Goal: Task Accomplishment & Management: Manage account settings

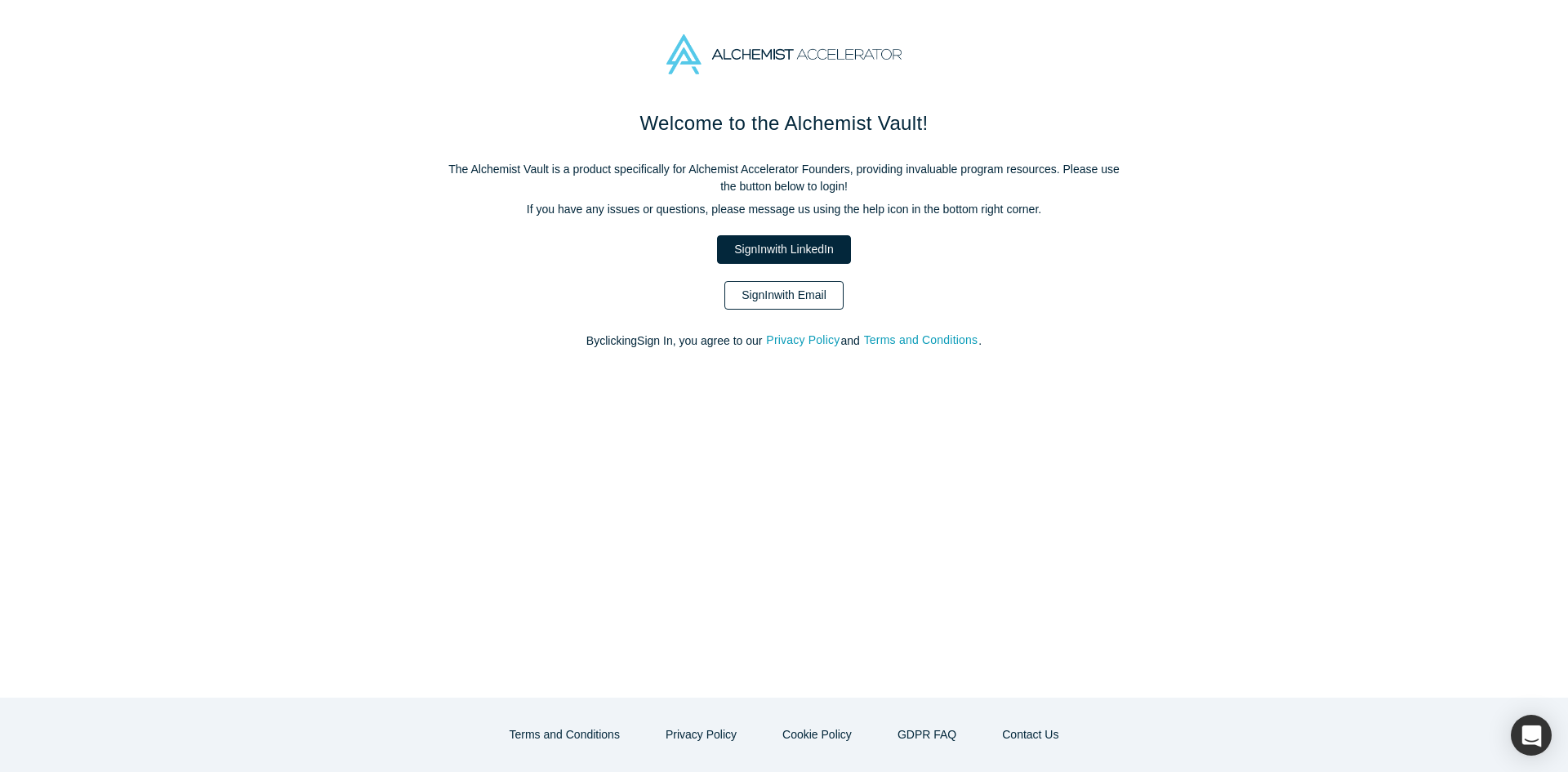
click at [813, 289] on link "Sign In with Email" at bounding box center [784, 295] width 120 height 28
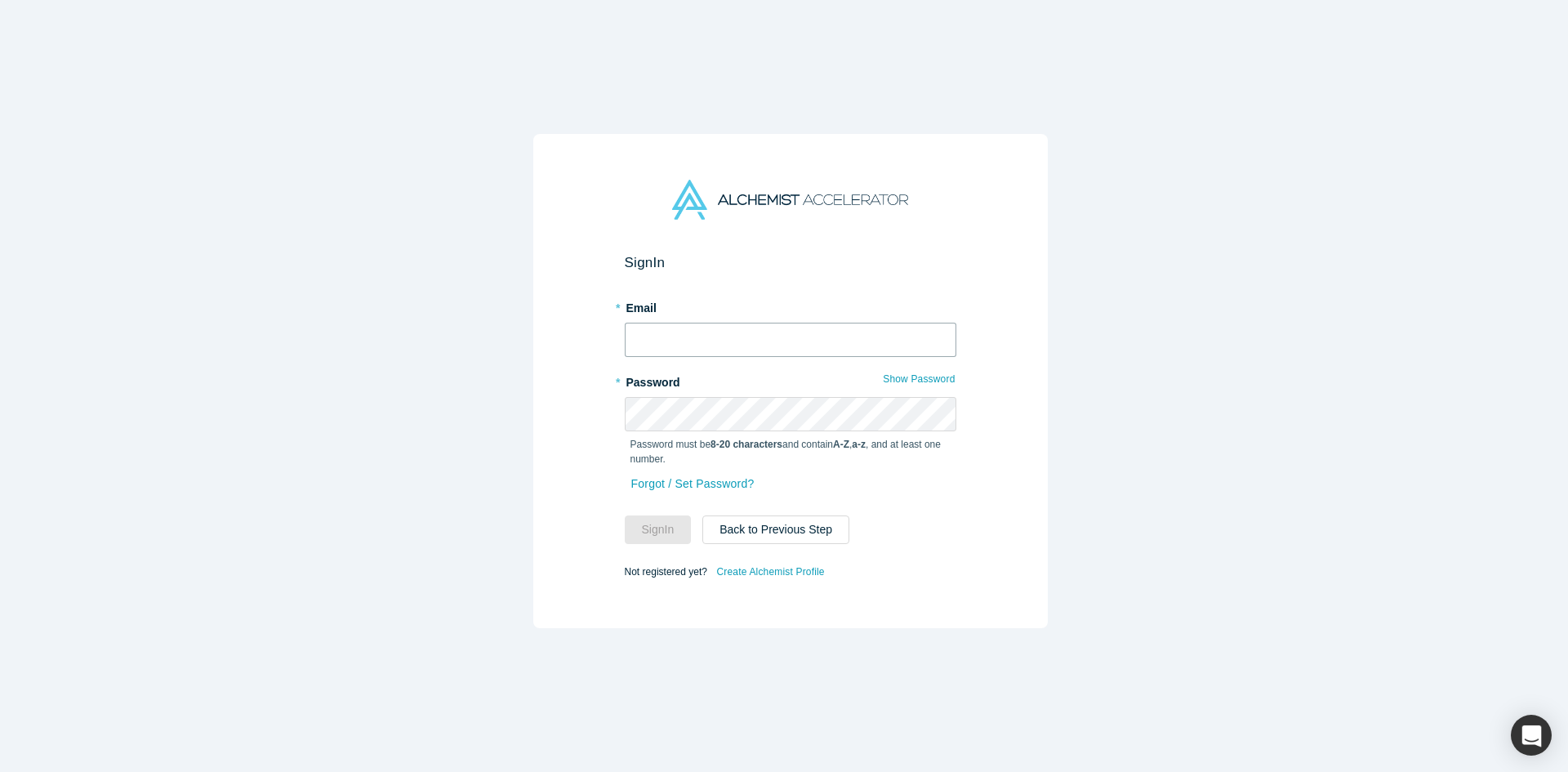
click at [787, 331] on input "text" at bounding box center [790, 339] width 332 height 34
click at [786, 328] on input "text" at bounding box center [790, 339] width 332 height 34
type input "[EMAIL_ADDRESS][DOMAIN_NAME]"
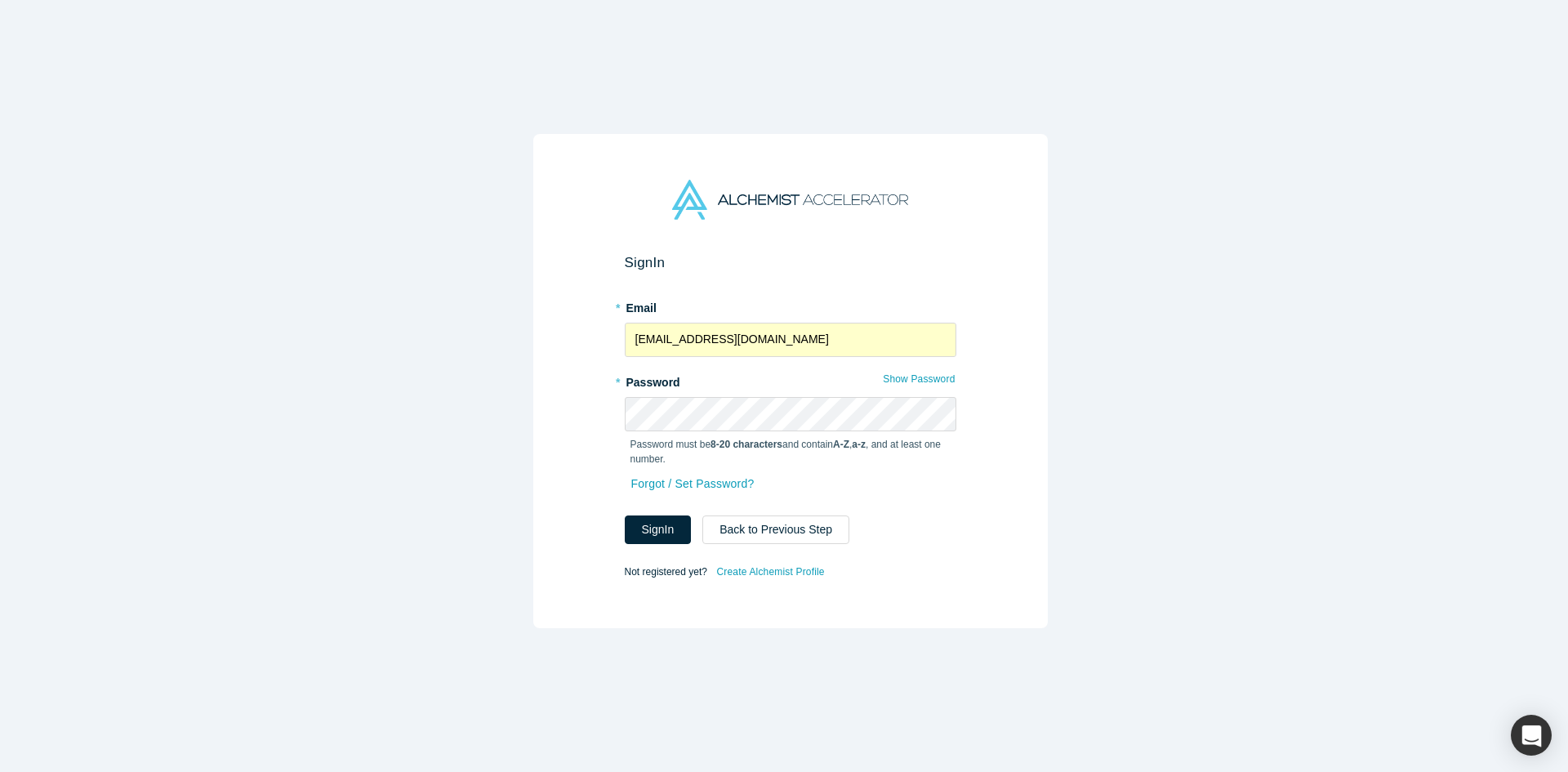
click at [686, 506] on div "Forgot / Set Password?" at bounding box center [790, 494] width 332 height 43
click at [671, 516] on button "Sign In" at bounding box center [658, 529] width 67 height 28
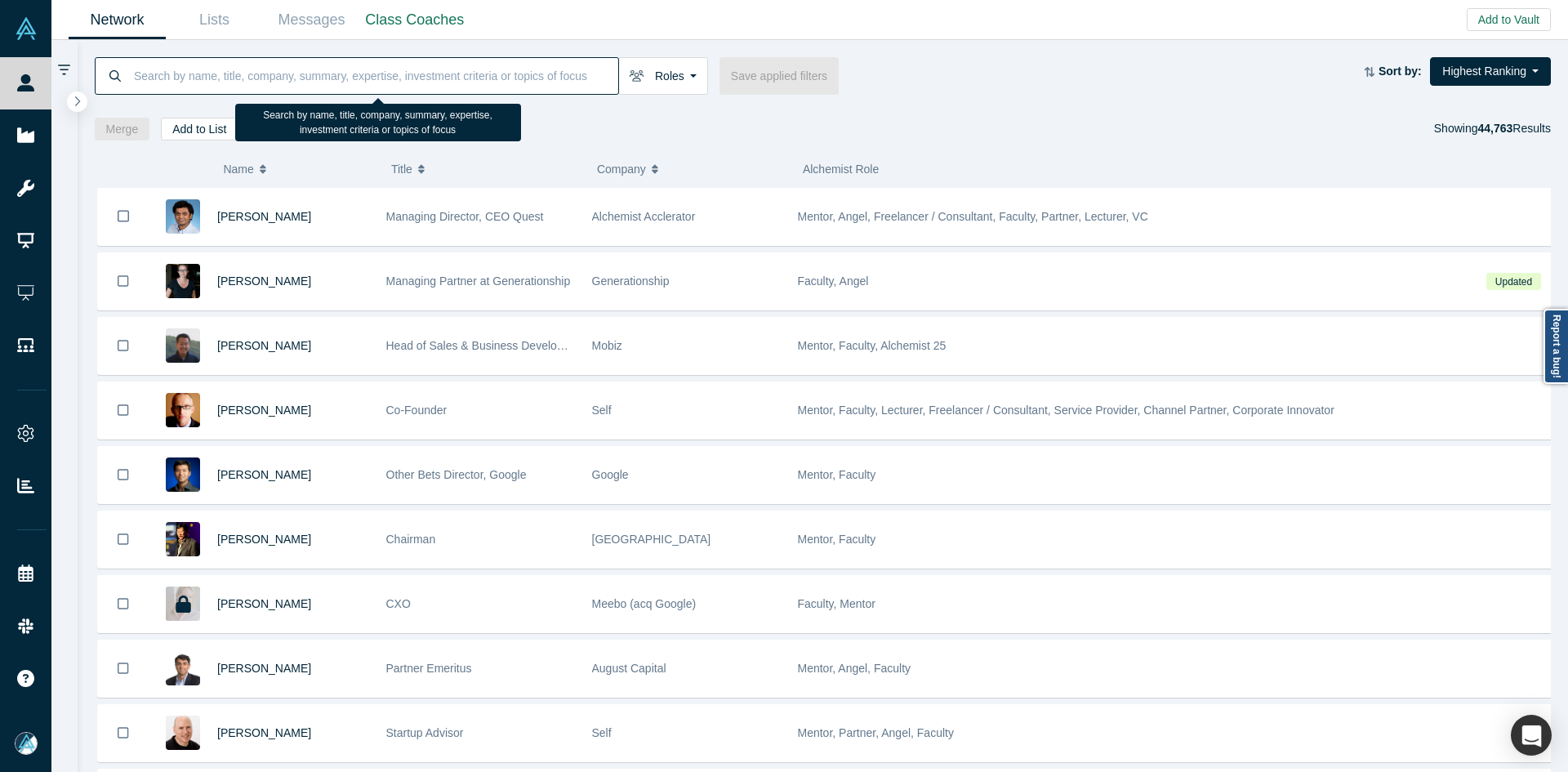
click at [406, 73] on input at bounding box center [375, 76] width 486 height 38
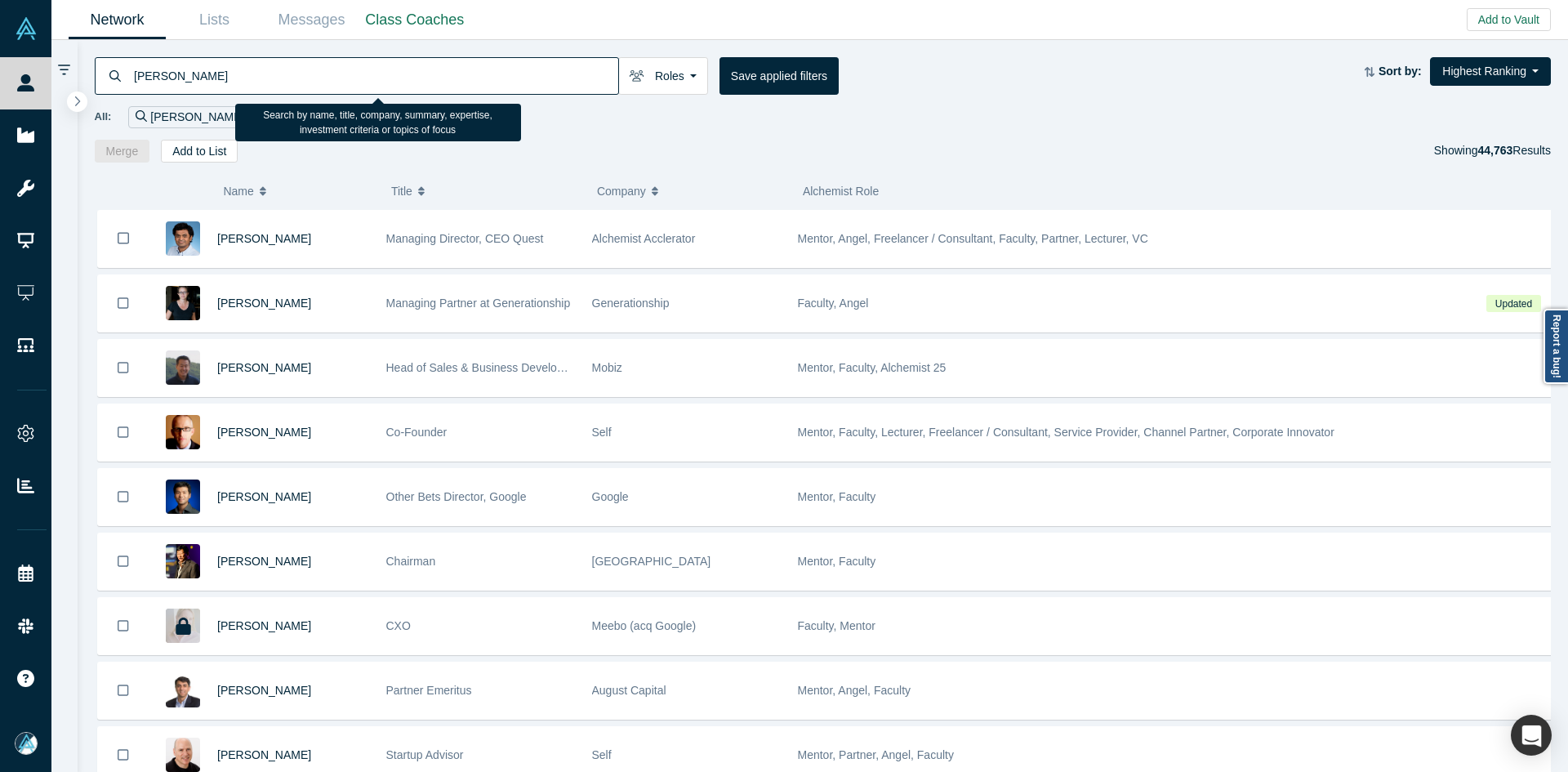
type input "dave fukaya"
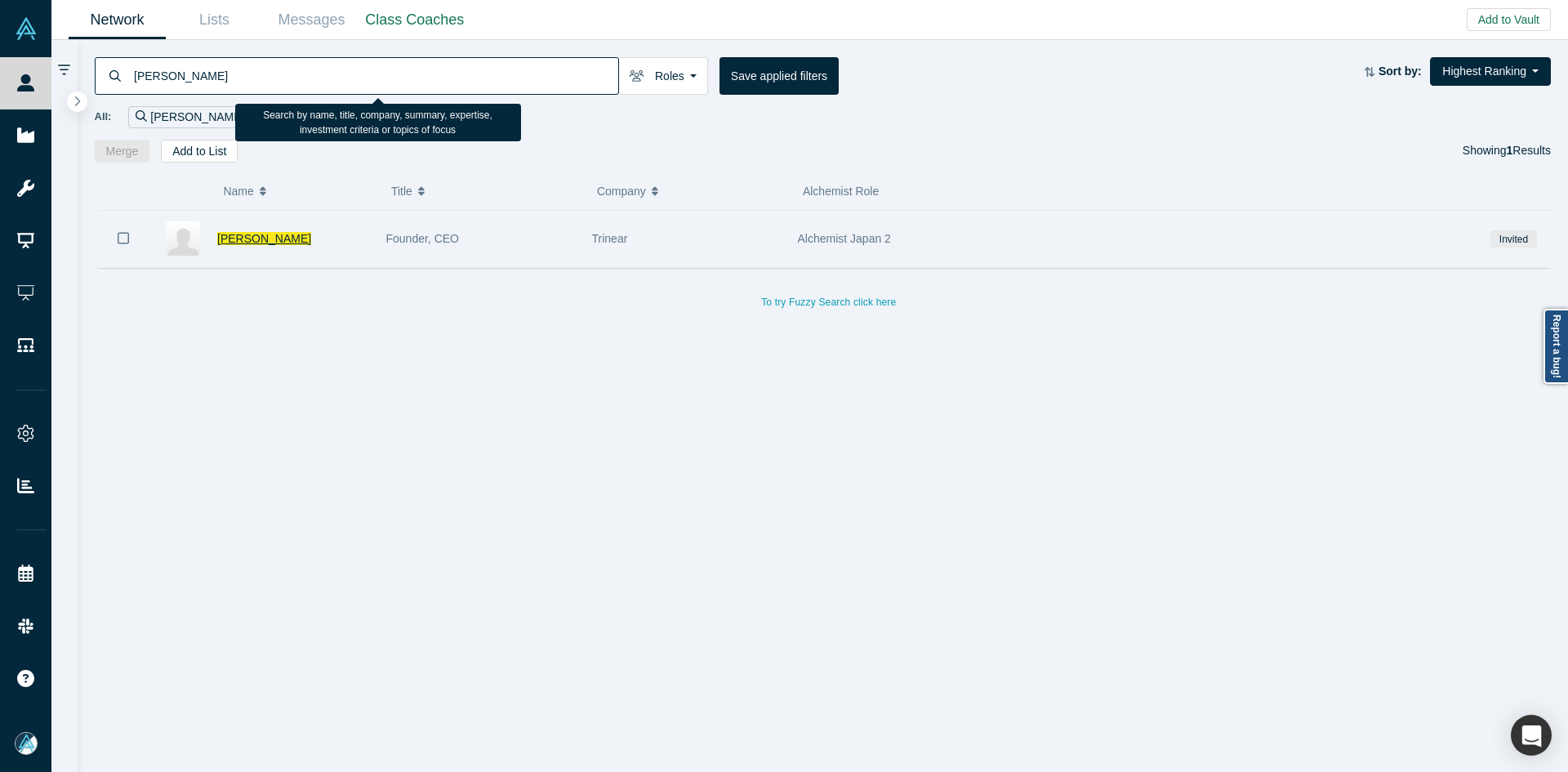
click at [260, 244] on span "Dave Fukaya" at bounding box center [263, 238] width 94 height 13
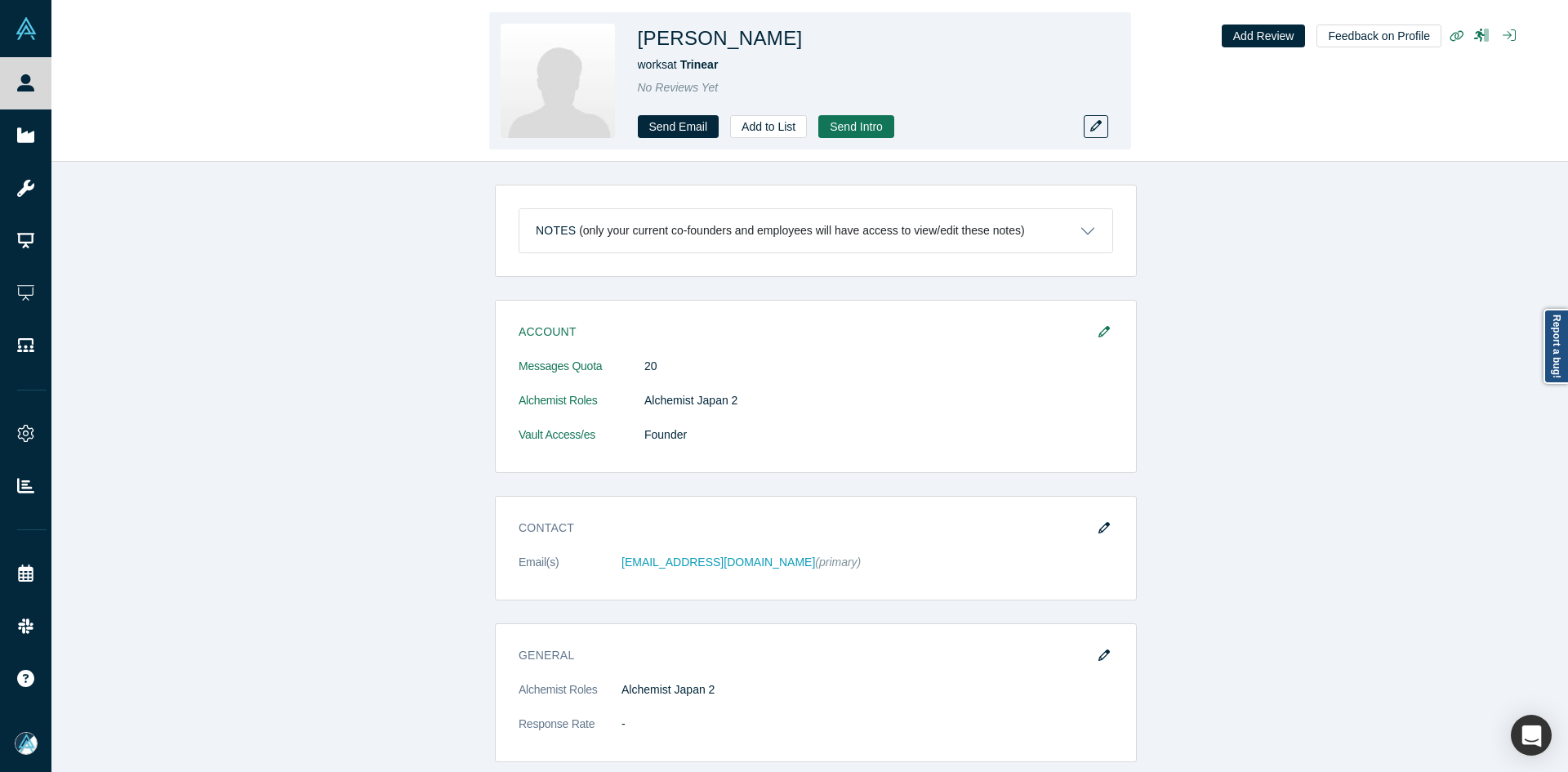
click at [736, 41] on h1 "Dave Fukaya" at bounding box center [720, 38] width 165 height 29
copy h1 "Dave Fukaya"
click at [736, 41] on h1 "Dave Fukaya" at bounding box center [720, 38] width 165 height 29
click at [1099, 126] on icon "button" at bounding box center [1096, 126] width 12 height 12
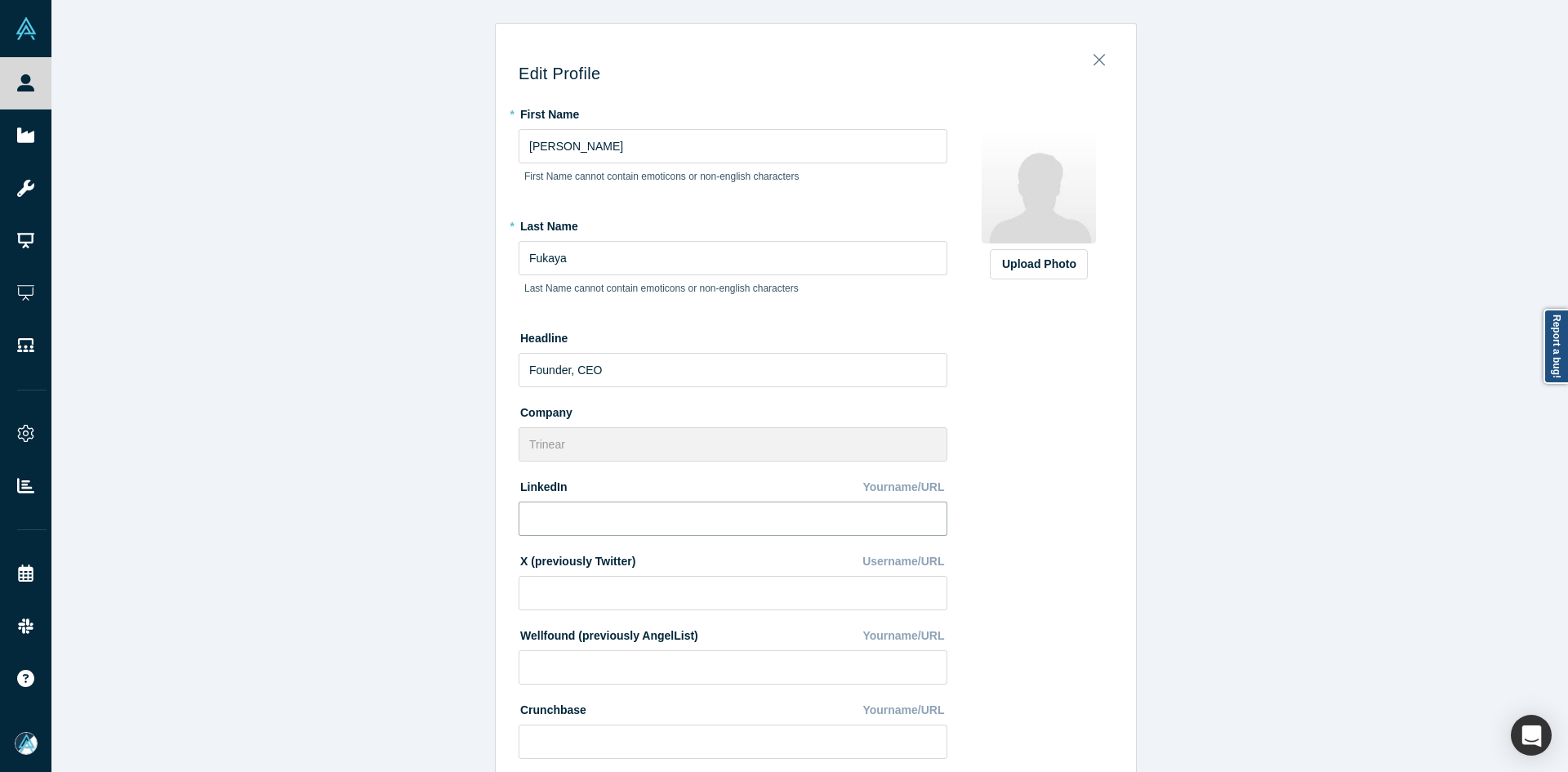
click at [638, 532] on input at bounding box center [733, 519] width 429 height 34
paste input "https://www.linkedin.com/in/davefukaya"
type input "https://www.linkedin.com/in/davefukaya"
click at [318, 616] on div "Edit Profile * First Name Dave First Name cannot contain emoticons or non-engli…" at bounding box center [816, 392] width 1529 height 784
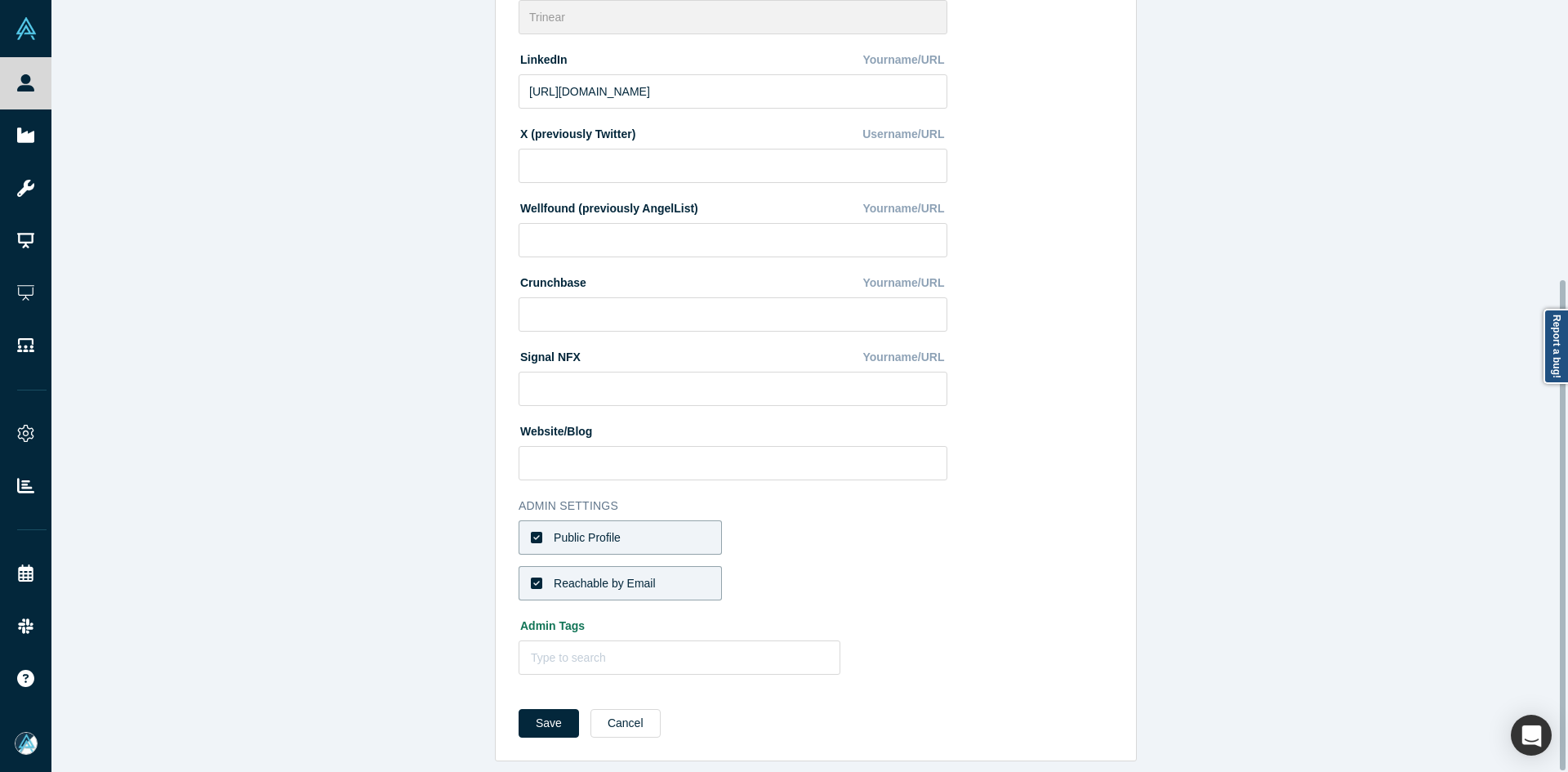
scroll to position [440, 0]
click at [541, 709] on button "Save" at bounding box center [548, 723] width 61 height 28
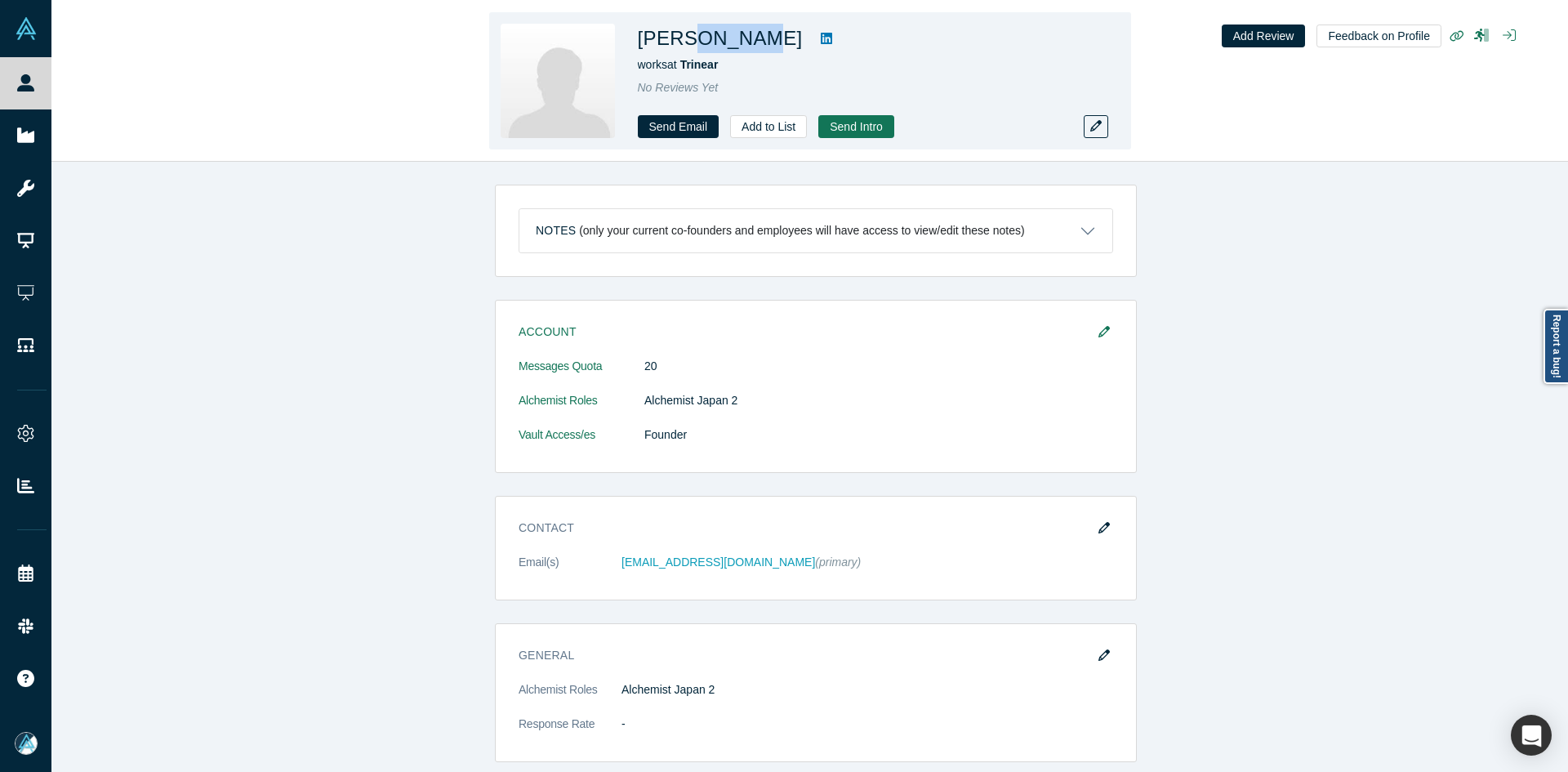
copy h1 "Fukaya"
drag, startPoint x: 747, startPoint y: 39, endPoint x: 689, endPoint y: 39, distance: 58.0
click at [689, 39] on h1 "Dave Fukaya" at bounding box center [720, 38] width 165 height 29
copy span "Trinear"
drag, startPoint x: 764, startPoint y: 46, endPoint x: 684, endPoint y: 71, distance: 83.8
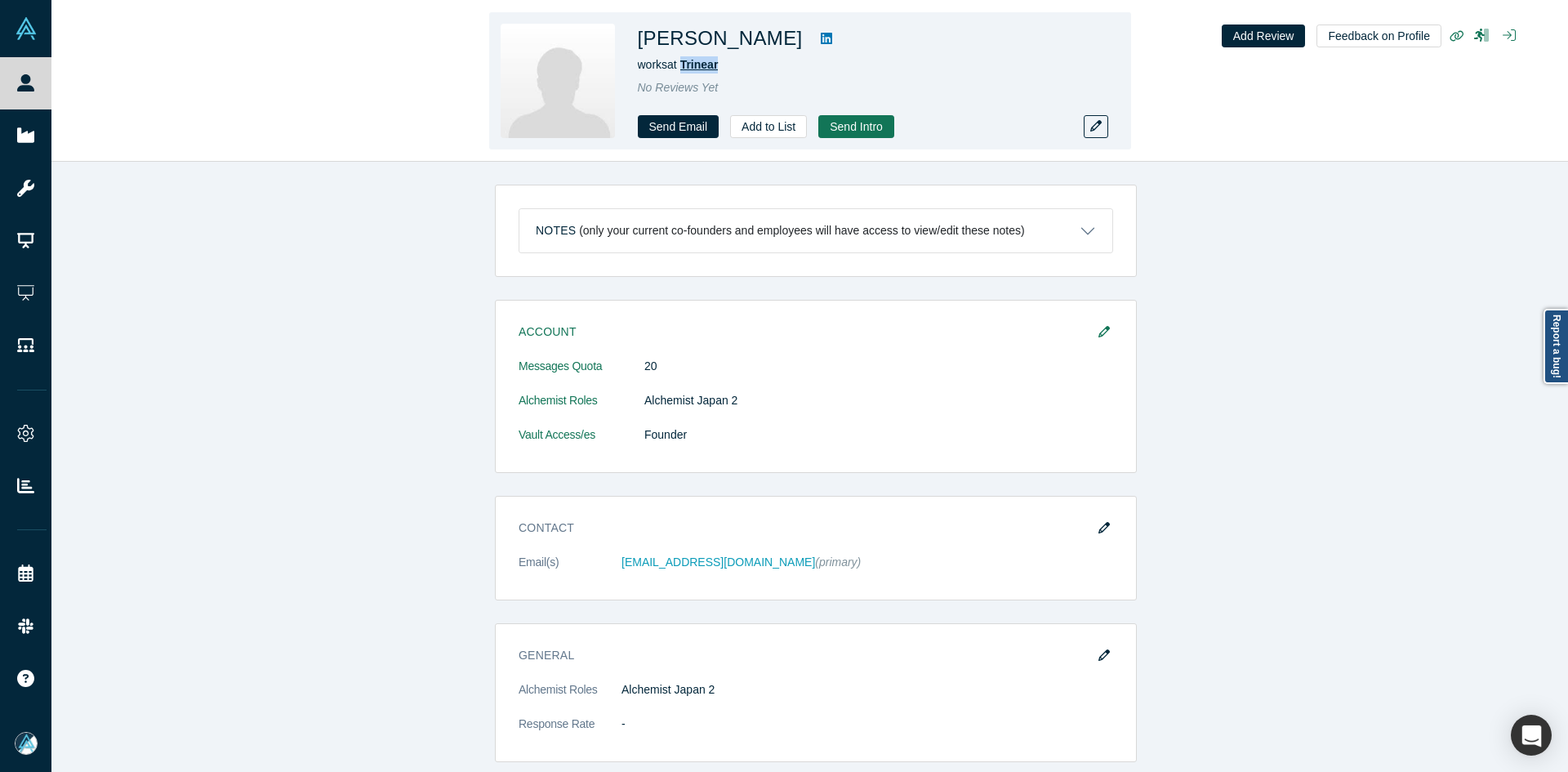
click at [684, 71] on div "works at Trinear" at bounding box center [867, 65] width 457 height 17
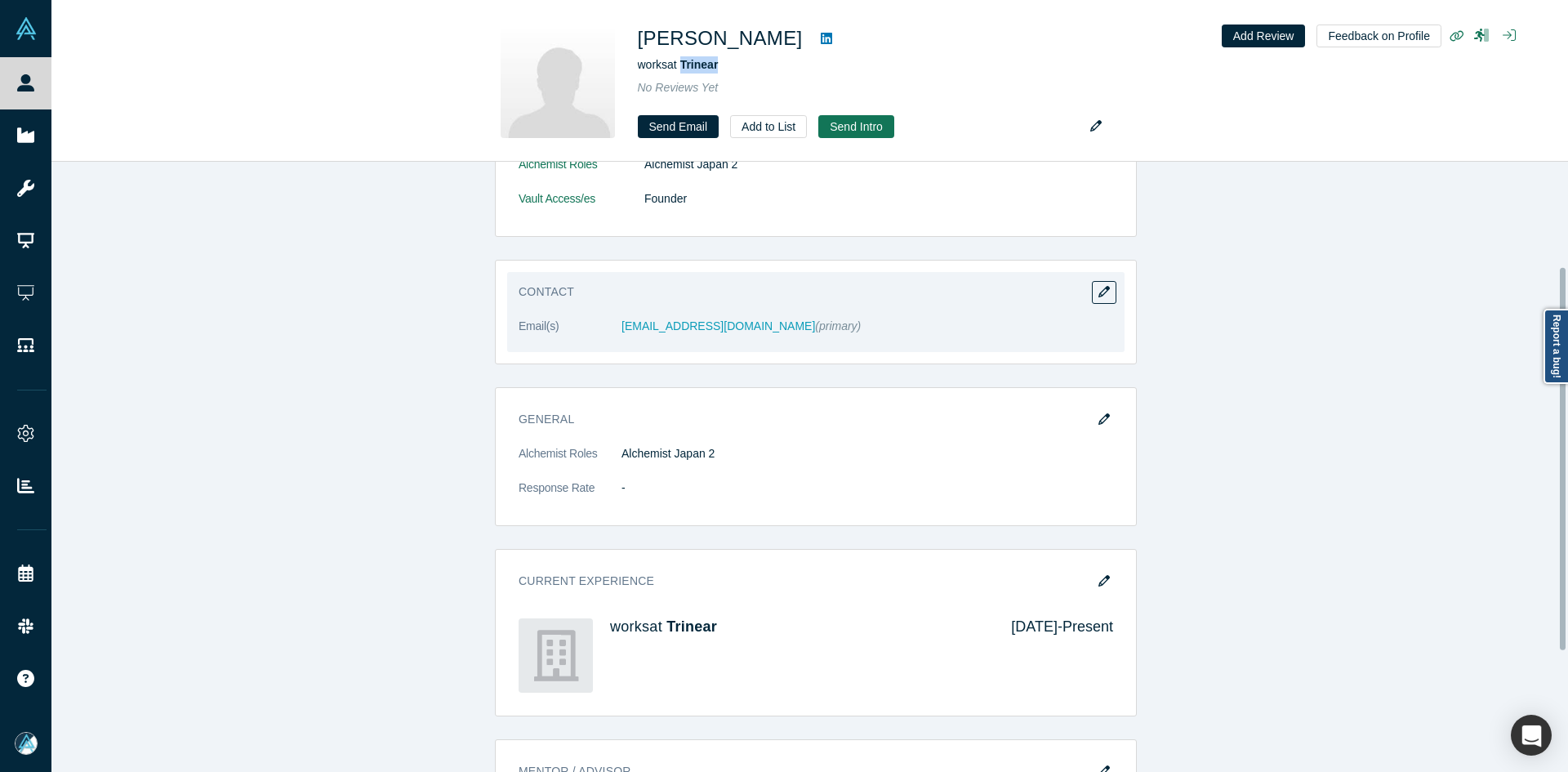
scroll to position [245, 0]
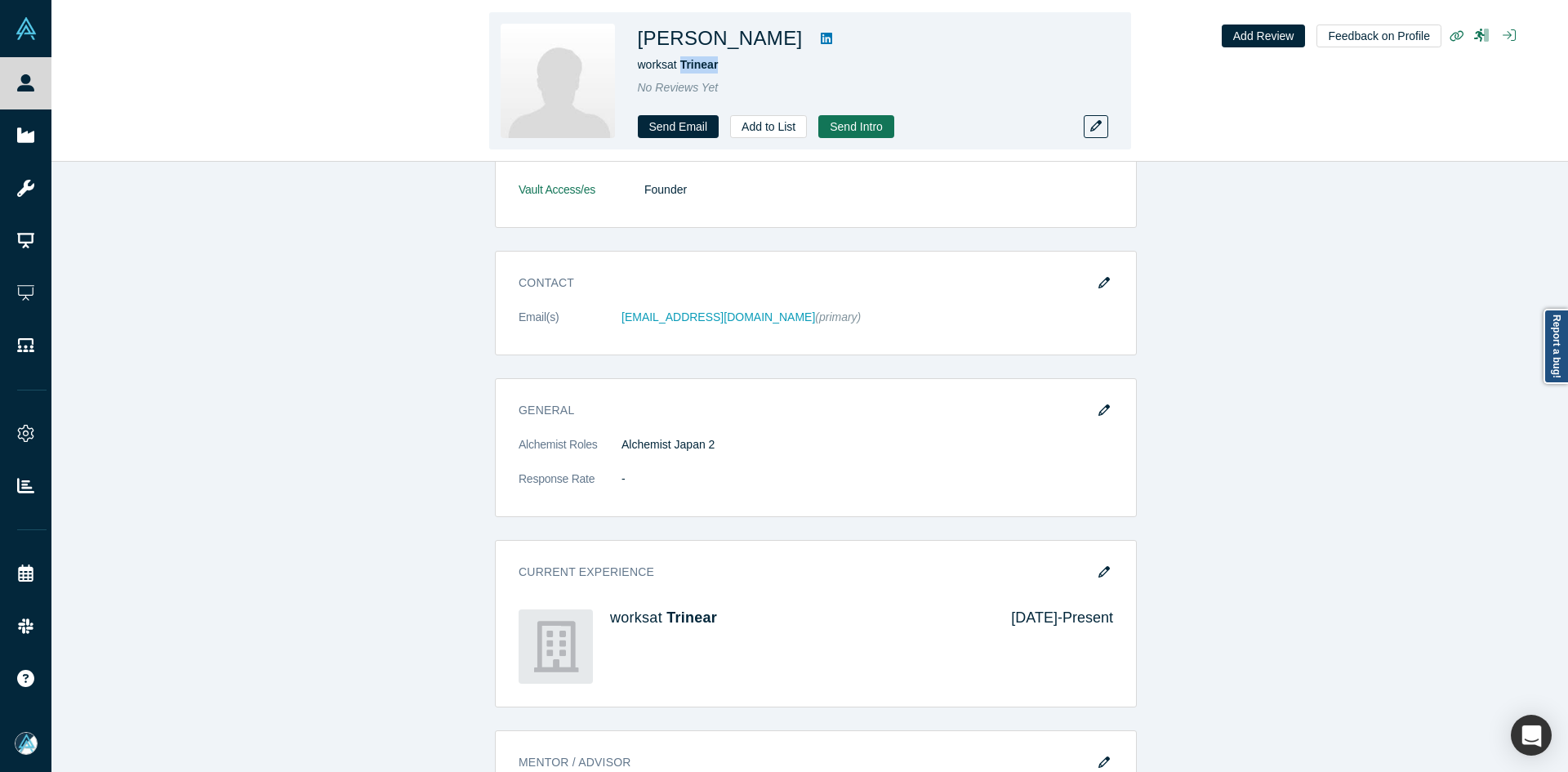
copy span "Trinear"
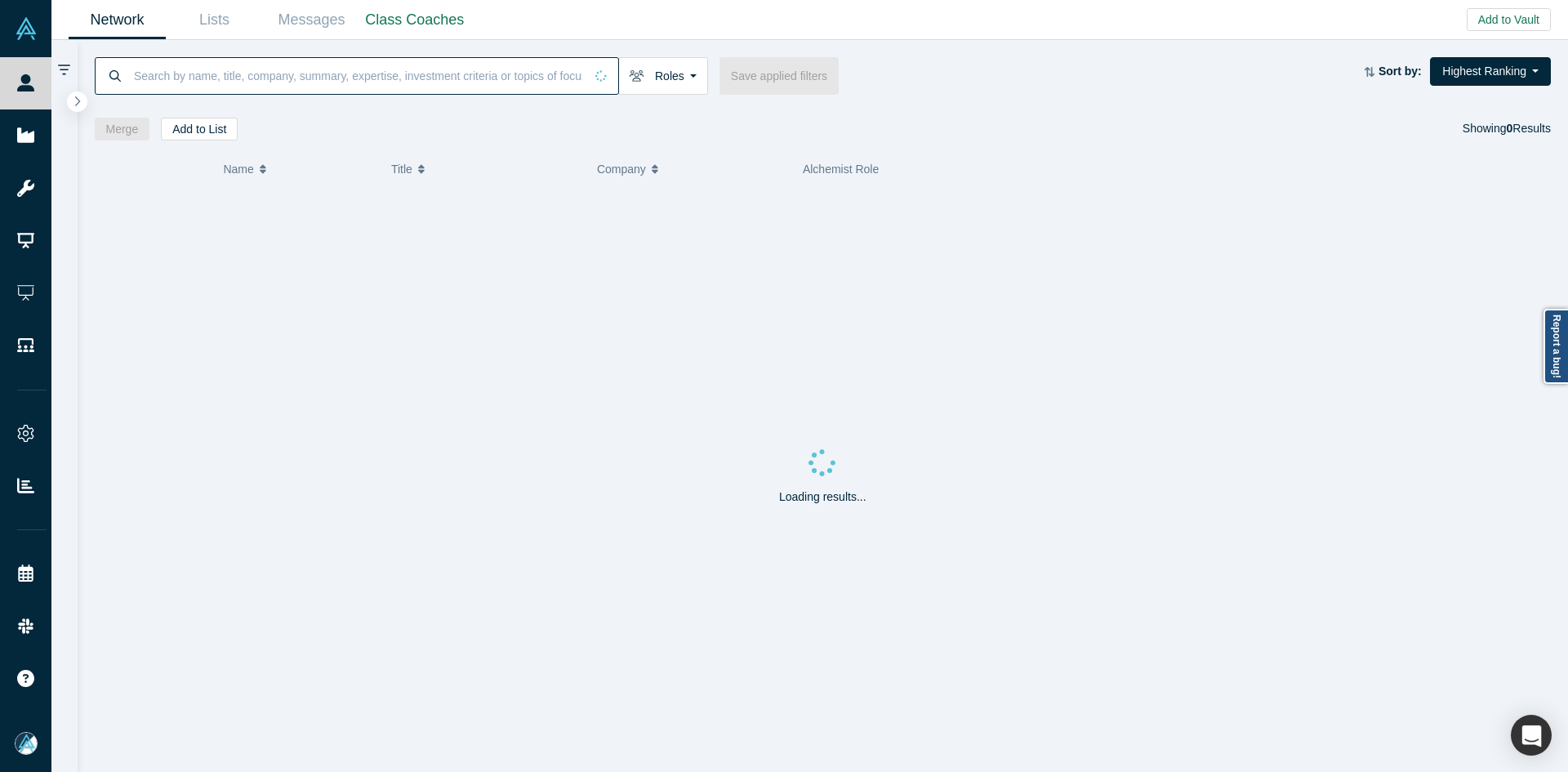
click at [302, 80] on input at bounding box center [358, 76] width 452 height 38
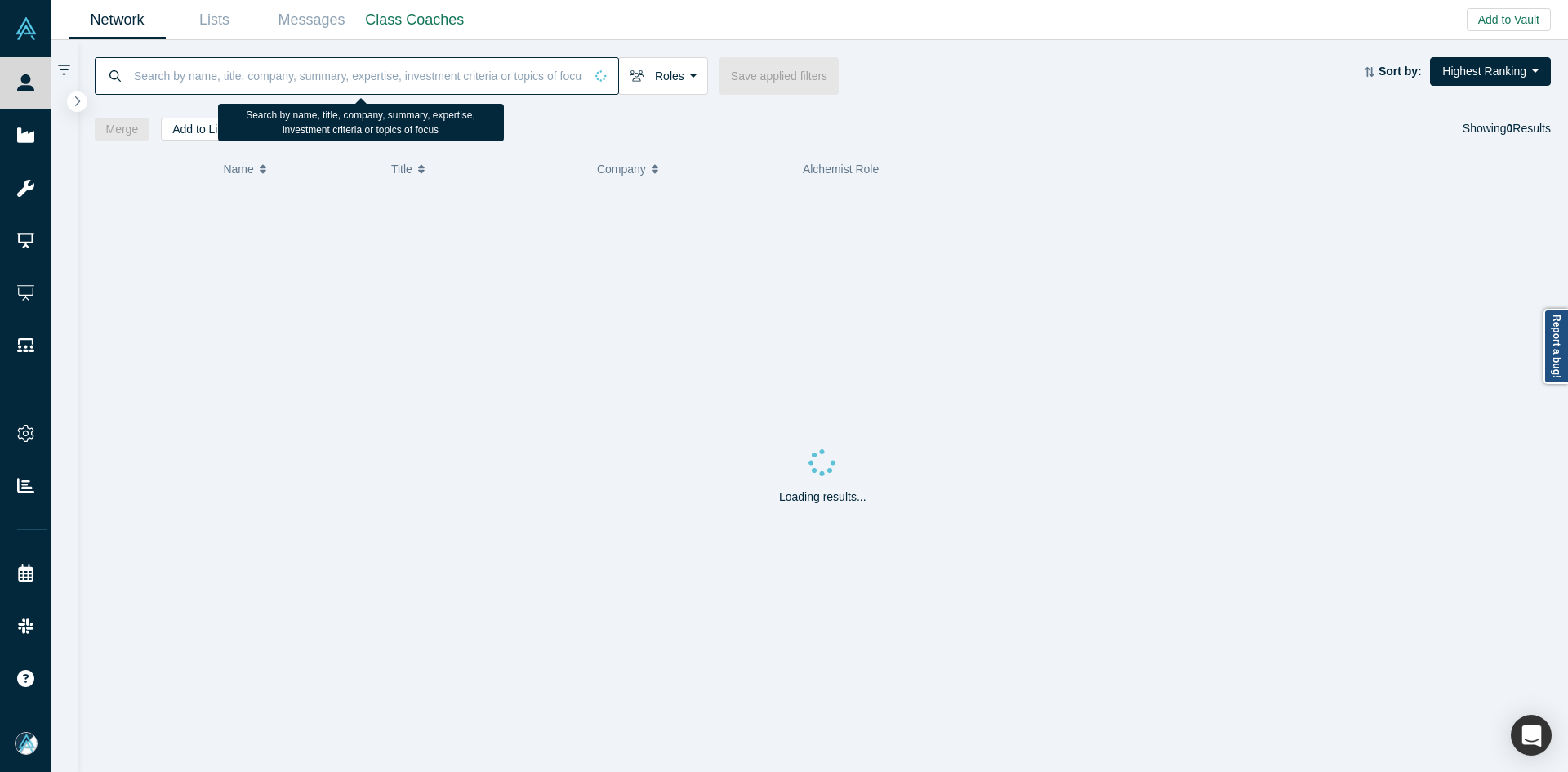
click at [302, 80] on input at bounding box center [358, 76] width 452 height 38
paste input "[PERSON_NAME]"
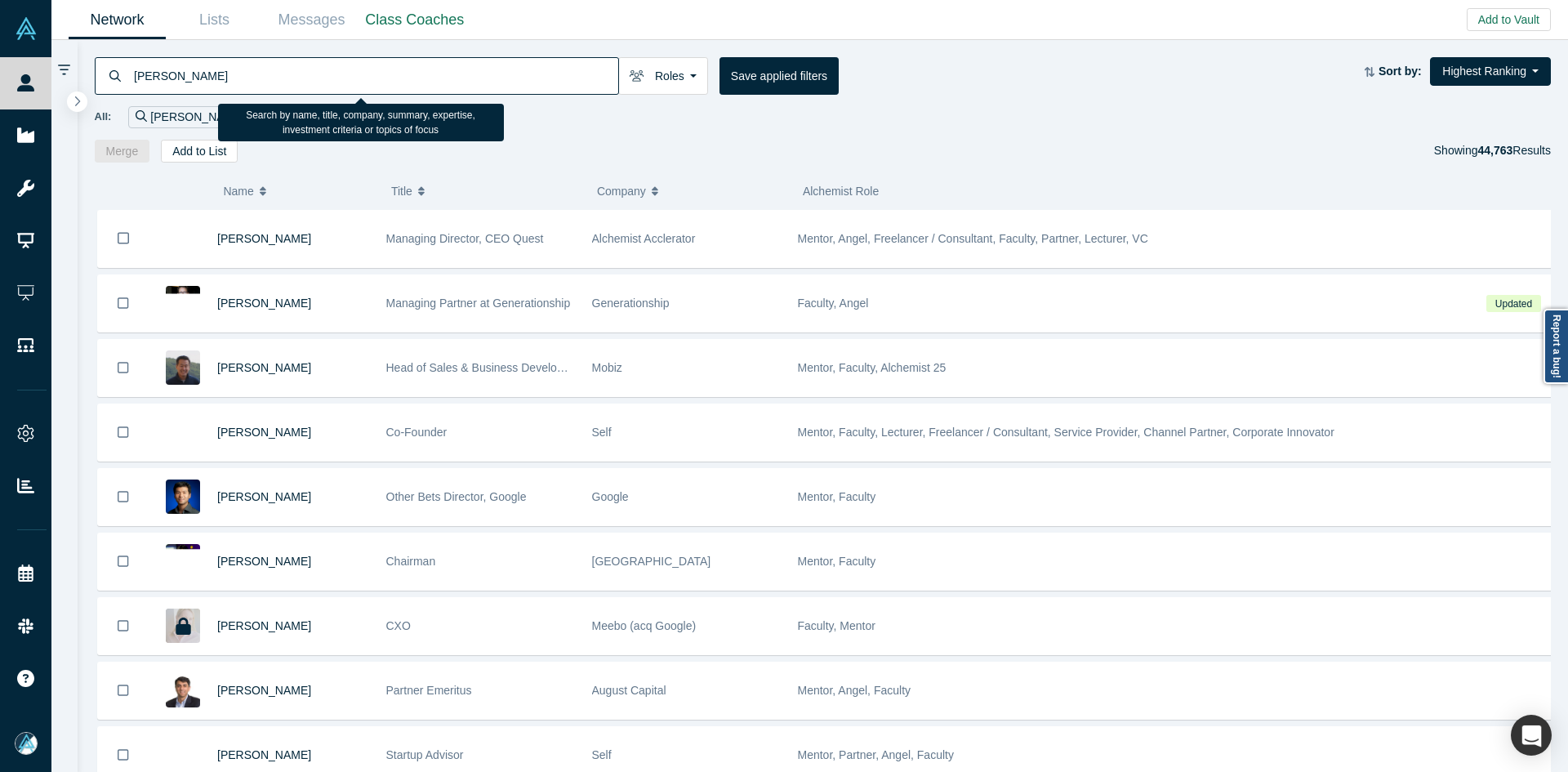
type input "[PERSON_NAME]"
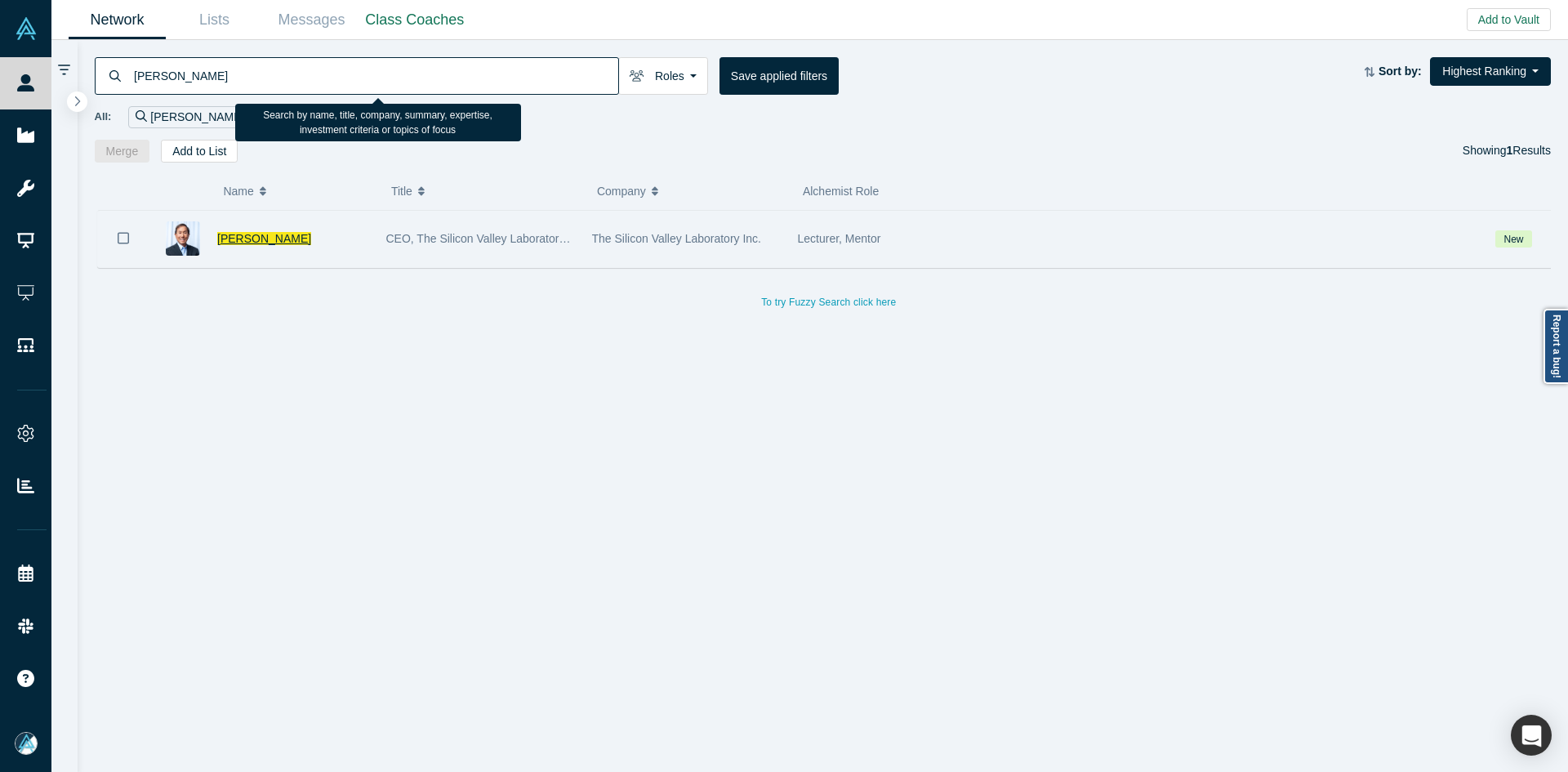
click at [274, 235] on span "[PERSON_NAME]" at bounding box center [263, 238] width 94 height 13
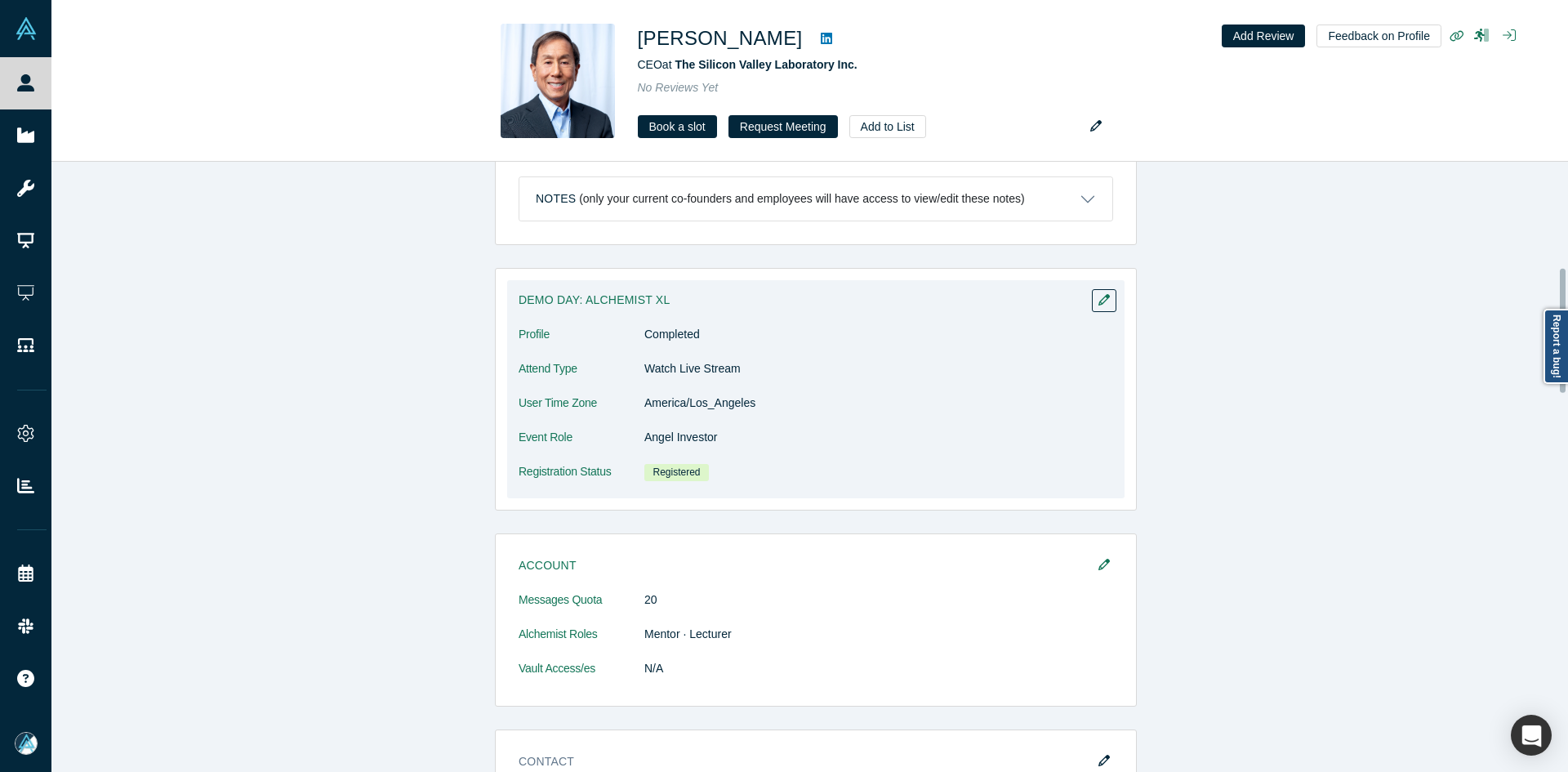
scroll to position [898, 0]
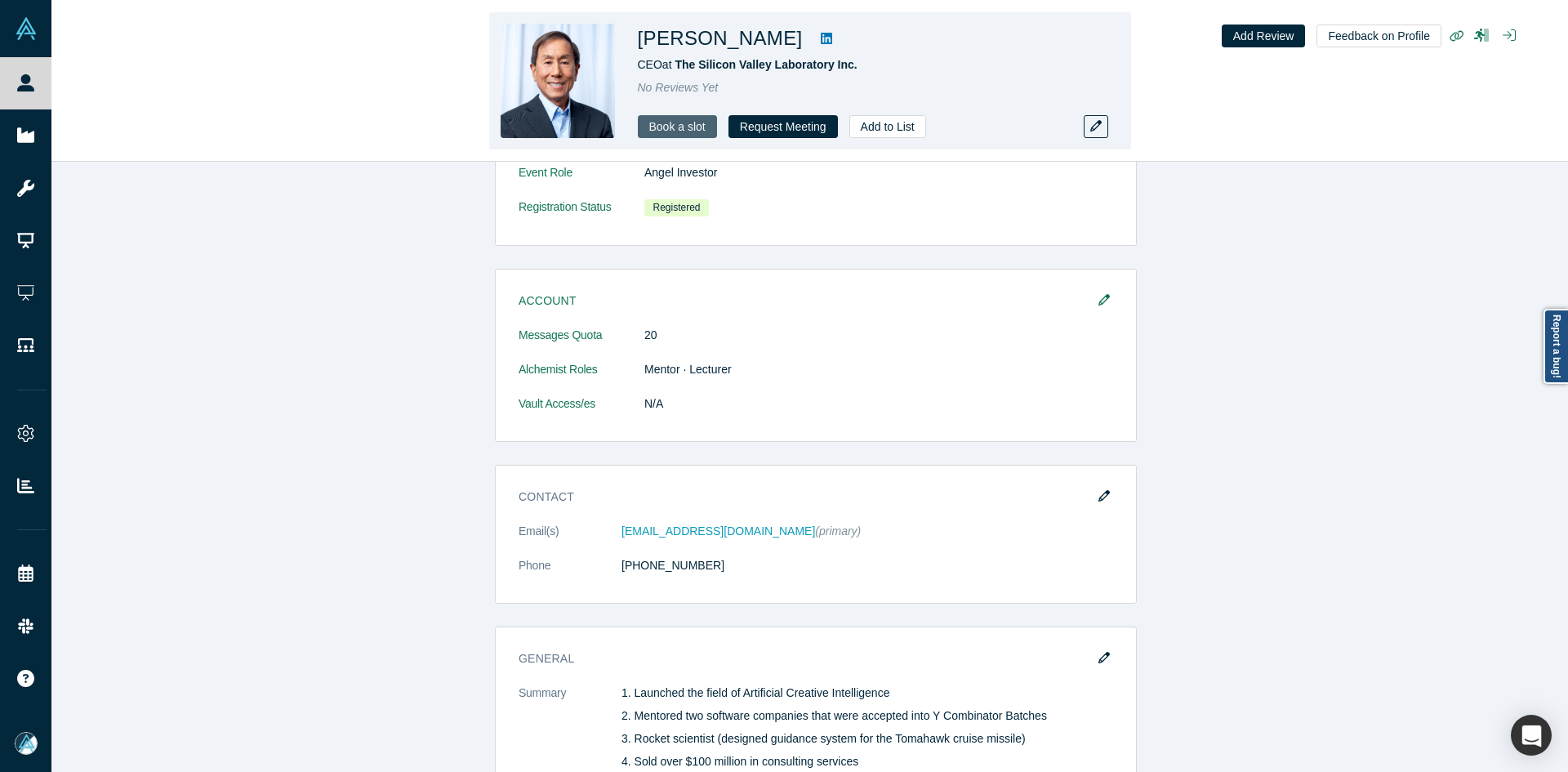
click at [680, 136] on link "Book a slot" at bounding box center [677, 127] width 79 height 23
click at [688, 122] on link "Book a slot" at bounding box center [677, 127] width 79 height 23
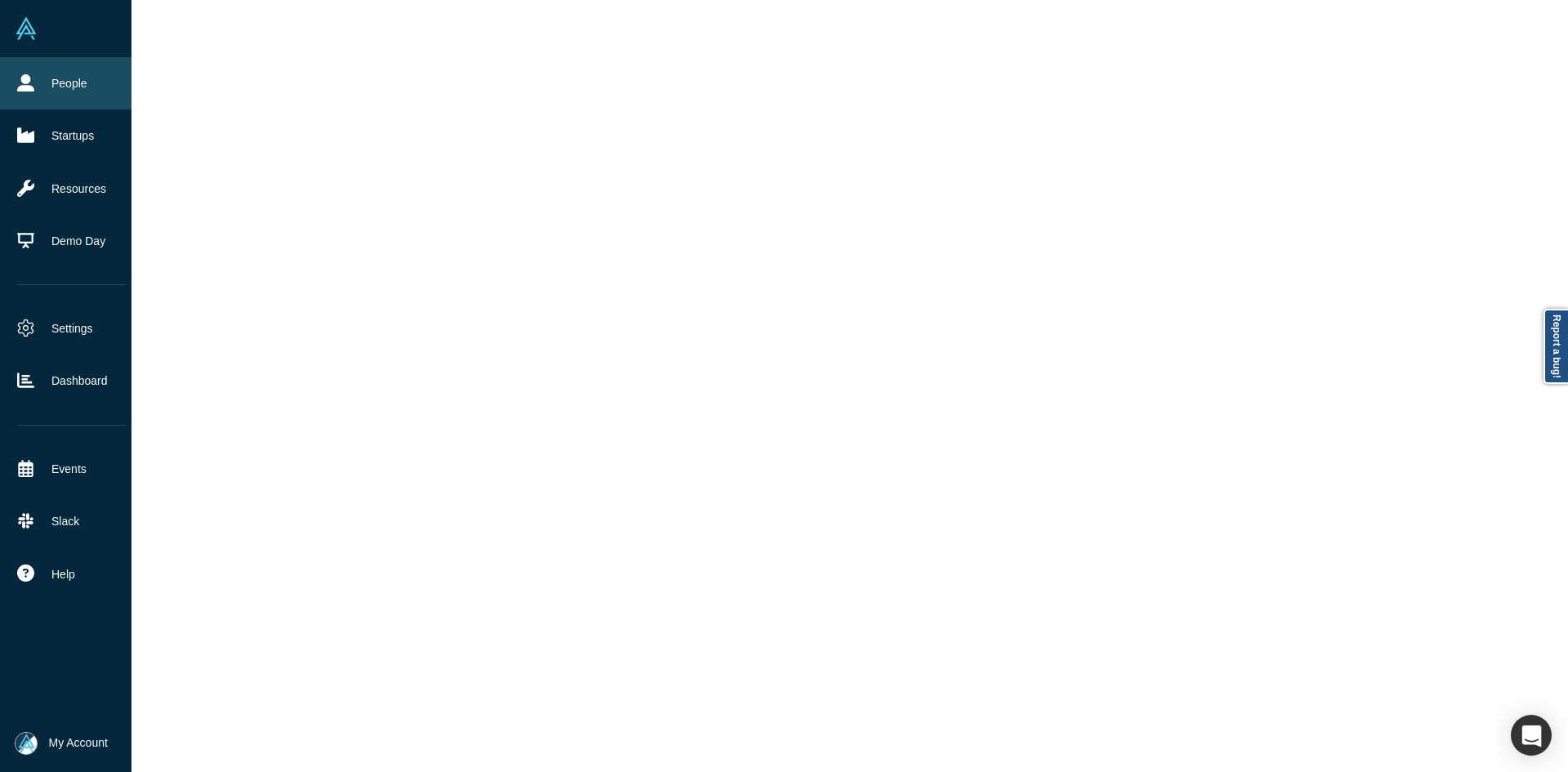
click at [48, 83] on link "People" at bounding box center [71, 83] width 144 height 52
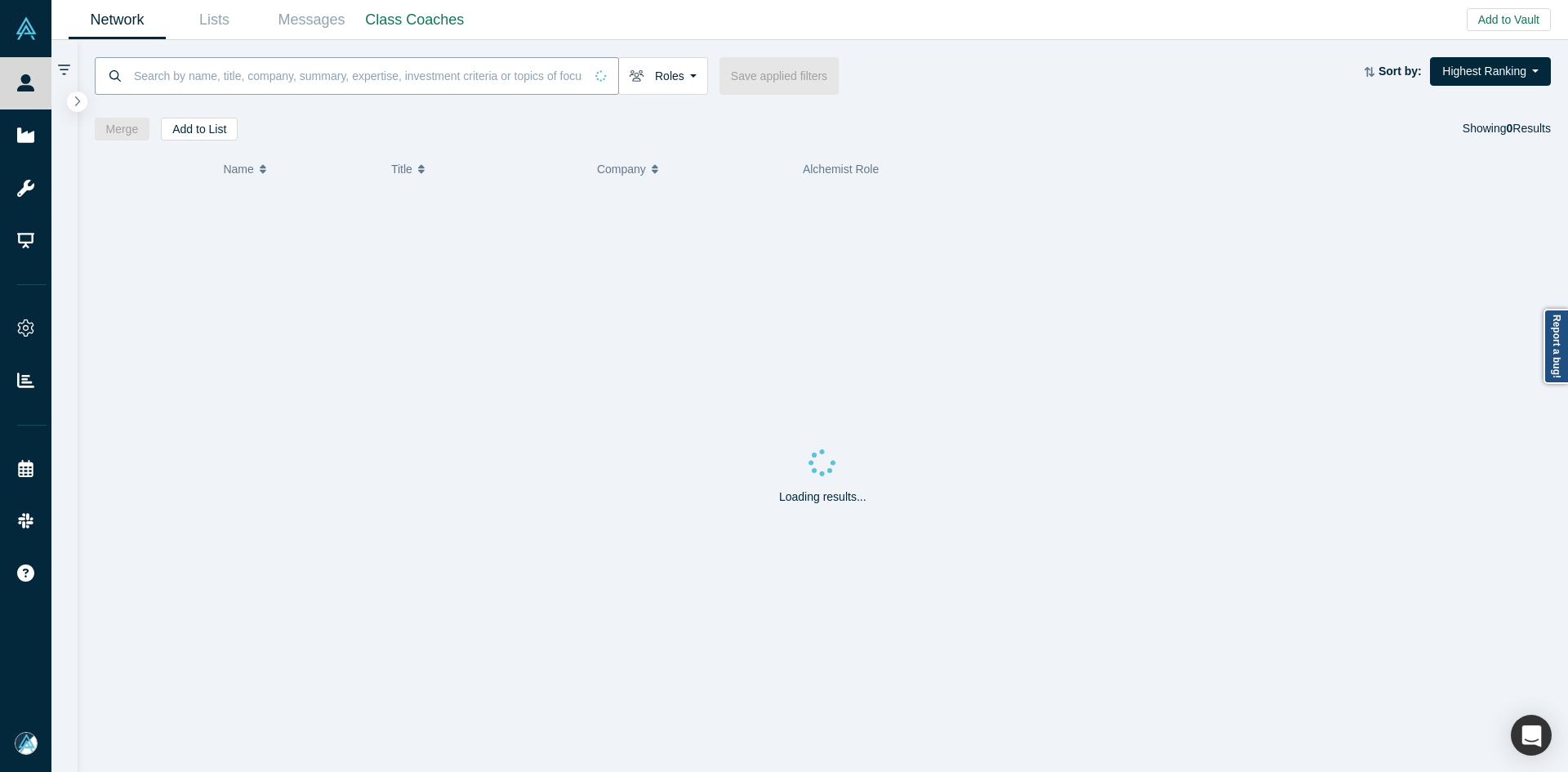
click at [323, 94] on input at bounding box center [358, 76] width 452 height 38
paste input "Aratar Technologies"
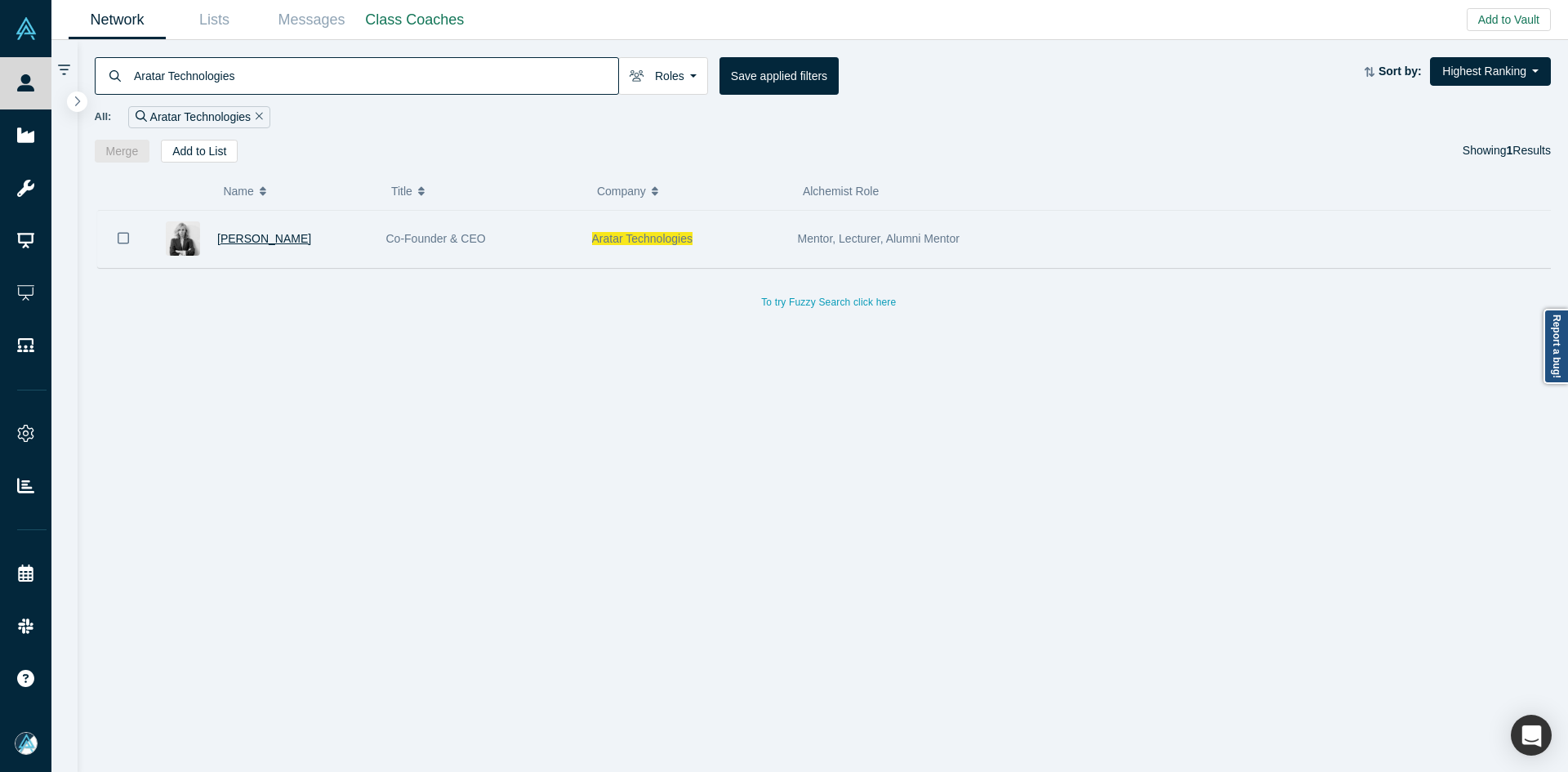
type input "Aratar Technologies"
click at [261, 238] on span "Tanya Lyubimova" at bounding box center [263, 238] width 94 height 13
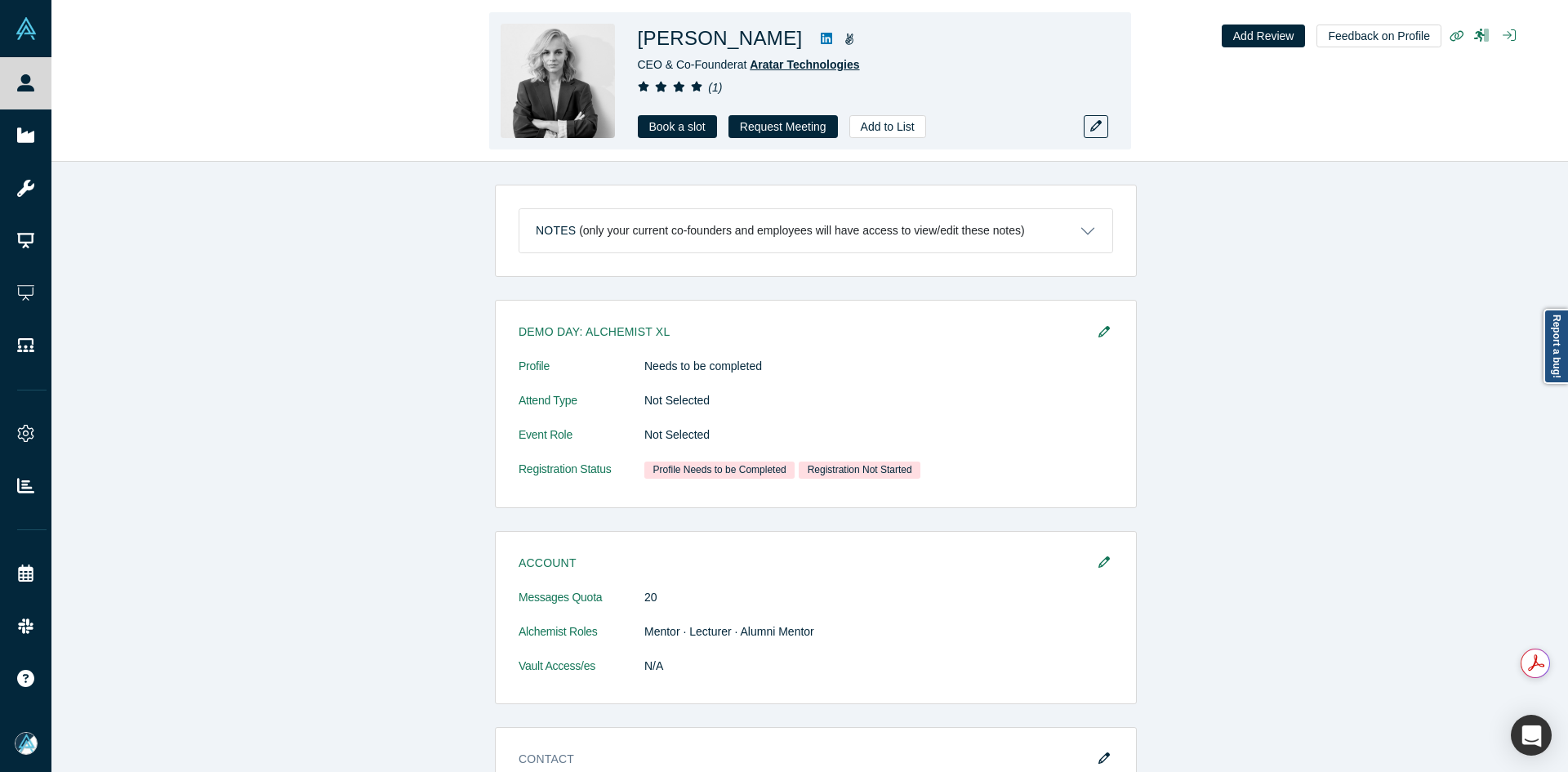
click at [781, 66] on span "Aratar Technologies" at bounding box center [804, 65] width 110 height 13
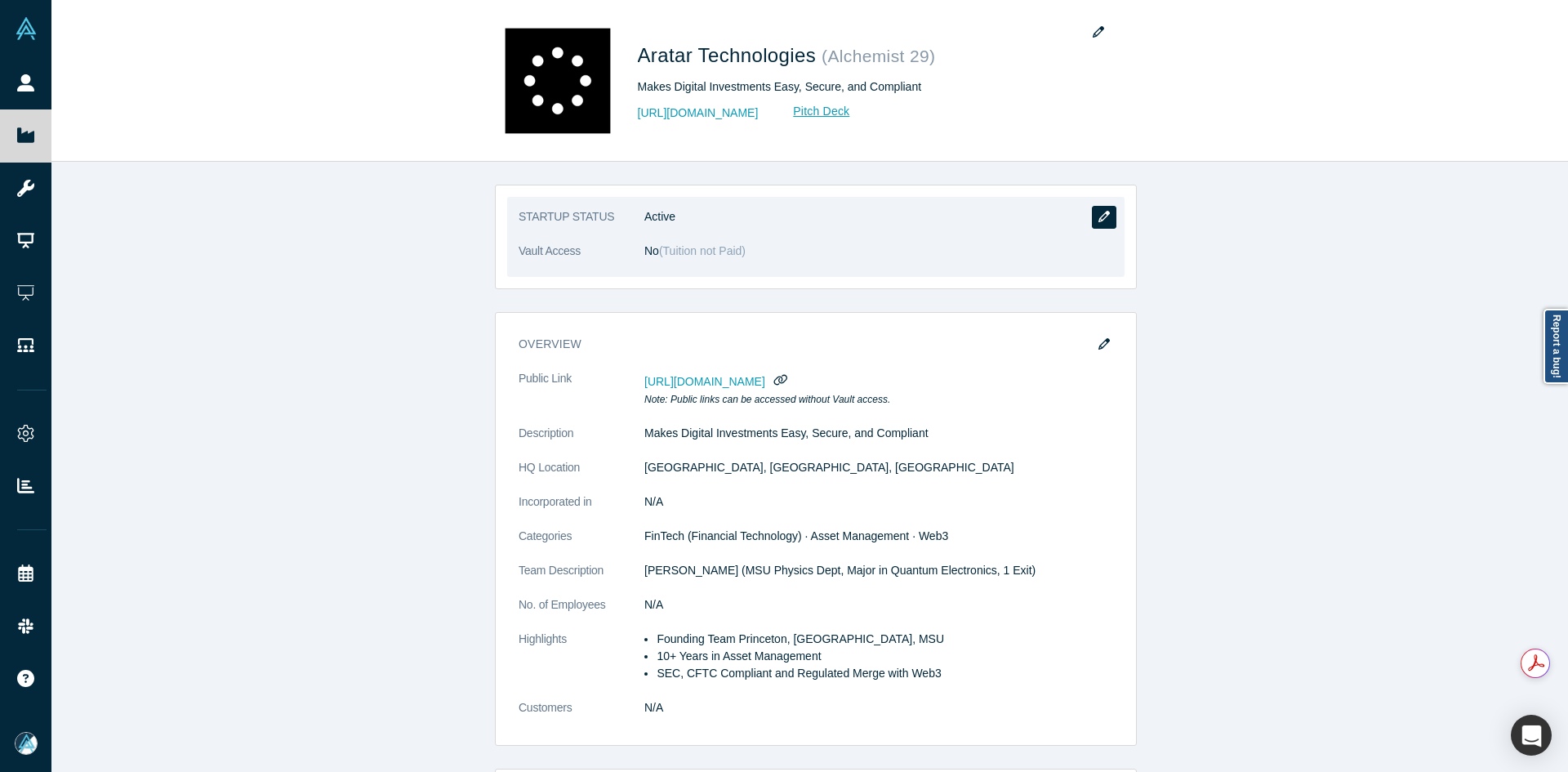
click at [1107, 214] on button "button" at bounding box center [1103, 218] width 24 height 23
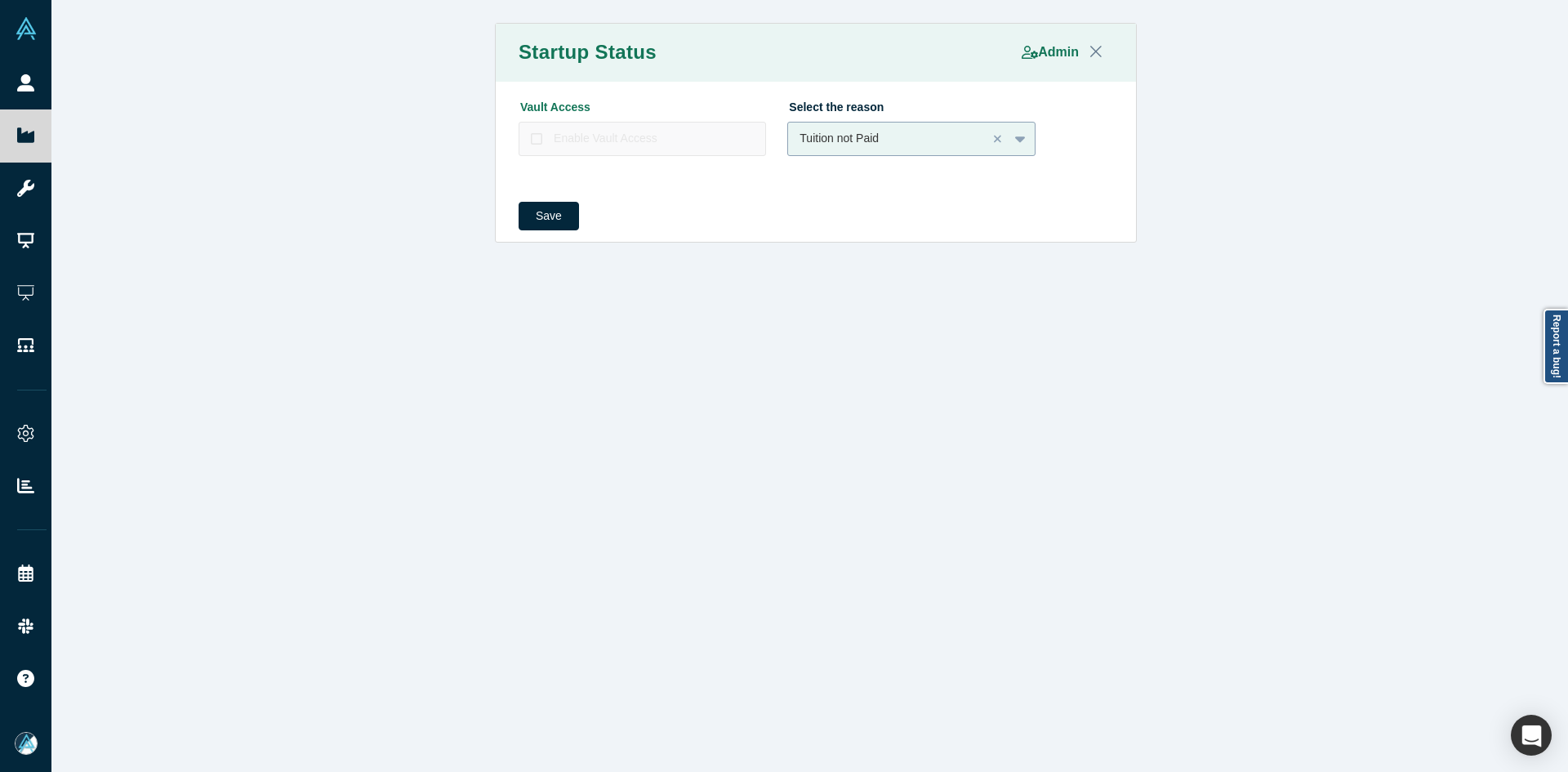
click at [839, 125] on div "Tuition not Paid" at bounding box center [912, 138] width 248 height 34
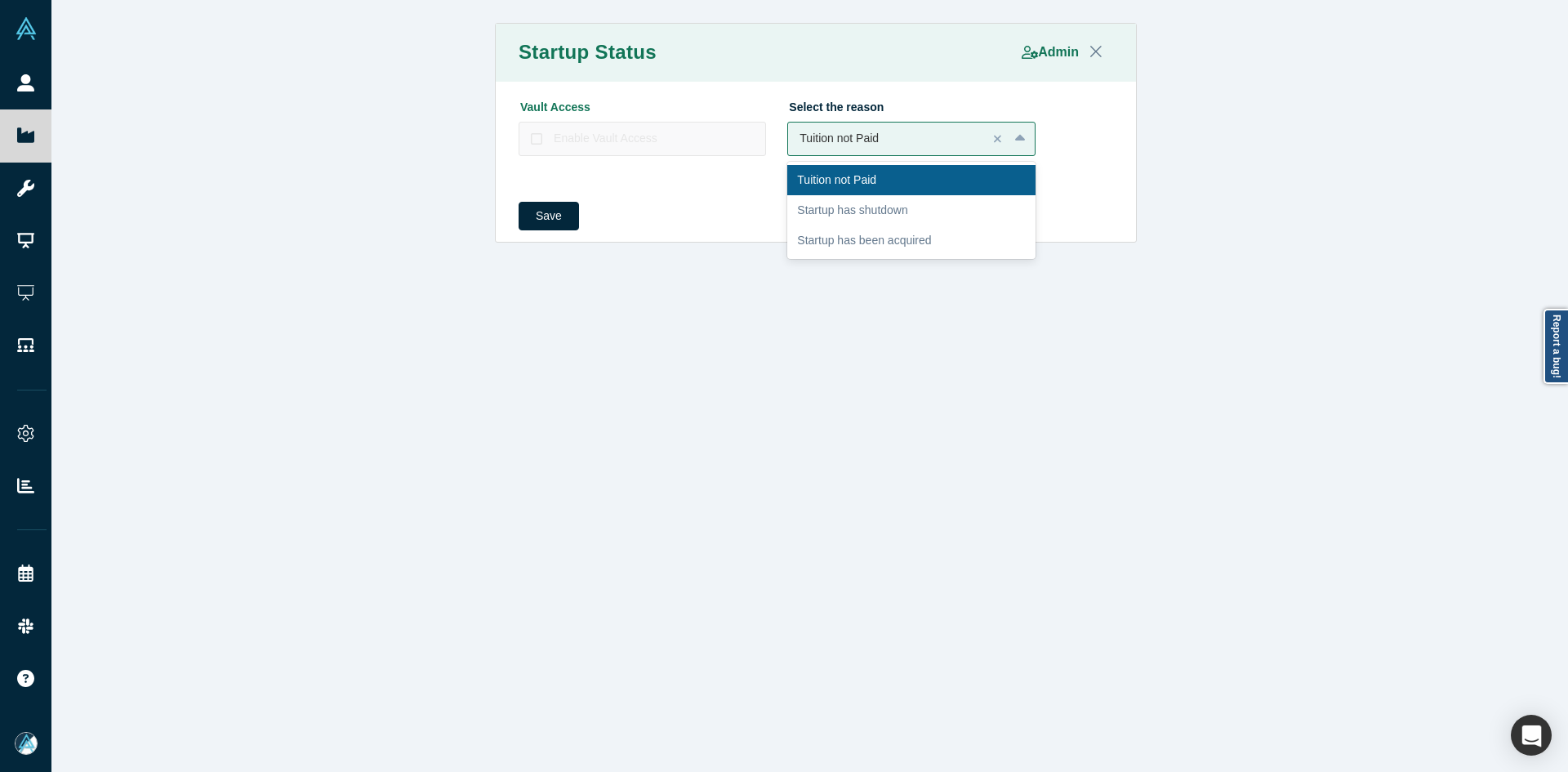
click at [623, 437] on div "Startup Status Admin Vault Access Enable Vault Access Select the reason 3 resul…" at bounding box center [816, 392] width 1529 height 784
